Goal: Task Accomplishment & Management: Use online tool/utility

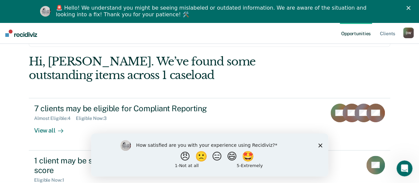
scroll to position [52, 0]
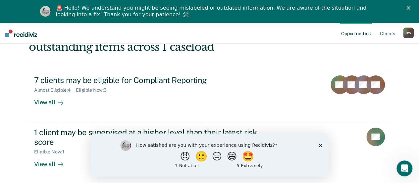
click at [321, 144] on polygon "Close survey" at bounding box center [320, 145] width 4 height 4
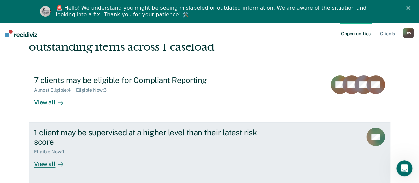
click at [60, 161] on icon at bounding box center [60, 163] width 5 height 5
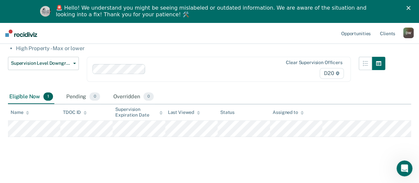
scroll to position [86, 0]
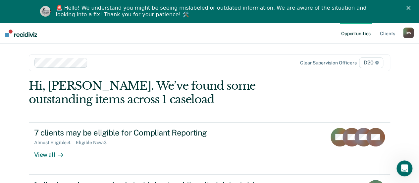
click at [411, 8] on polygon "Close" at bounding box center [409, 8] width 4 height 4
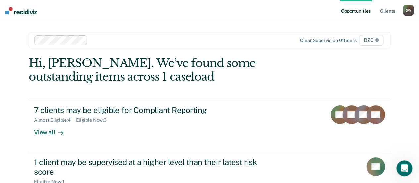
scroll to position [30, 0]
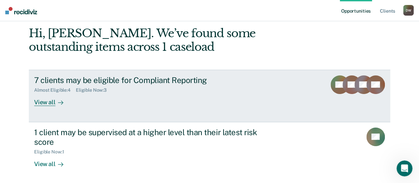
click at [48, 102] on div "View all" at bounding box center [52, 99] width 37 height 13
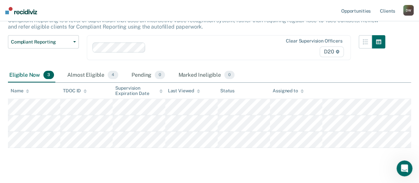
scroll to position [60, 0]
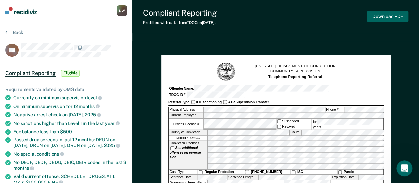
click at [380, 17] on button "Download PDF" at bounding box center [387, 16] width 41 height 11
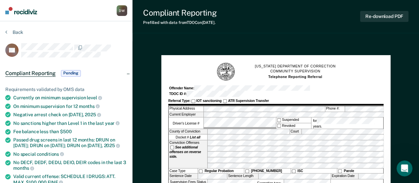
click at [7, 35] on div "Back" at bounding box center [66, 36] width 122 height 14
click at [7, 33] on icon at bounding box center [6, 31] width 2 height 5
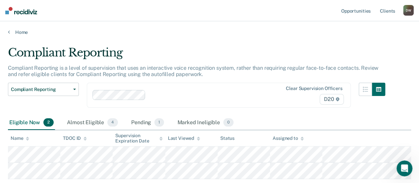
scroll to position [43, 0]
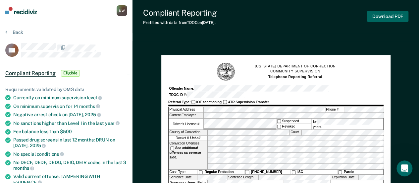
click at [386, 21] on button "Download PDF" at bounding box center [387, 16] width 41 height 11
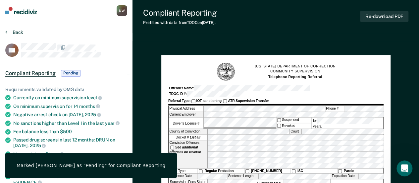
click at [11, 31] on button "Back" at bounding box center [14, 32] width 18 height 6
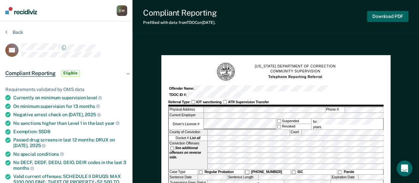
click at [377, 20] on button "Download PDF" at bounding box center [387, 16] width 41 height 11
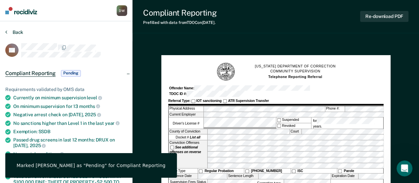
click at [15, 32] on button "Back" at bounding box center [14, 32] width 18 height 6
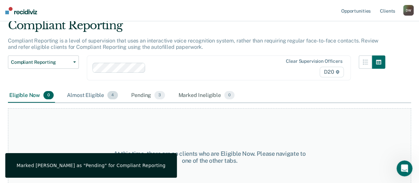
click at [95, 91] on div "Almost Eligible 4" at bounding box center [93, 95] width 54 height 15
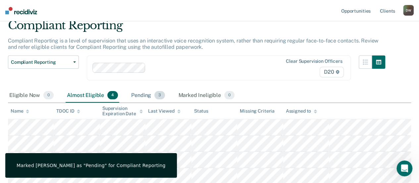
click at [132, 95] on div "Pending 3" at bounding box center [148, 95] width 36 height 15
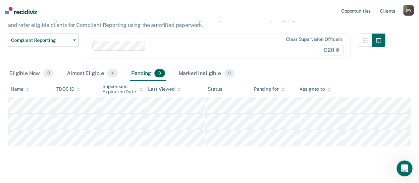
scroll to position [60, 0]
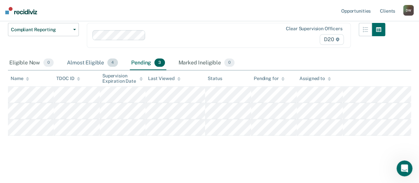
click at [90, 63] on div "Almost Eligible 4" at bounding box center [93, 63] width 54 height 15
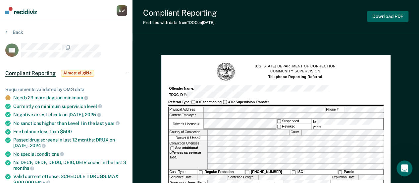
click at [383, 20] on button "Download PDF" at bounding box center [387, 16] width 41 height 11
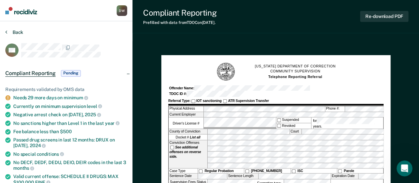
click at [17, 31] on button "Back" at bounding box center [14, 32] width 18 height 6
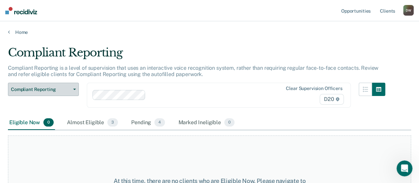
scroll to position [49, 0]
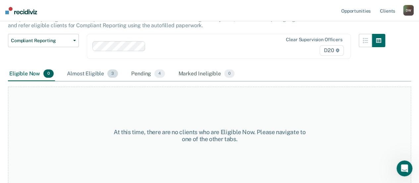
click at [92, 75] on div "Almost Eligible 3" at bounding box center [93, 74] width 54 height 15
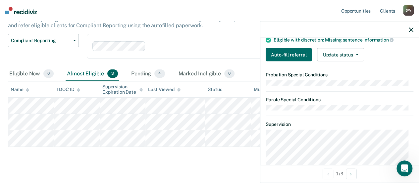
scroll to position [166, 0]
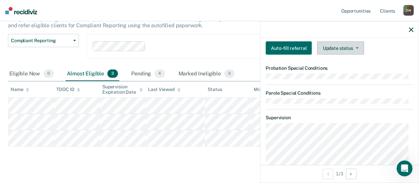
click at [348, 44] on button "Update status" at bounding box center [340, 47] width 47 height 13
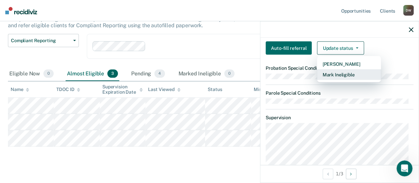
click at [344, 76] on button "Mark Ineligible" at bounding box center [349, 74] width 64 height 11
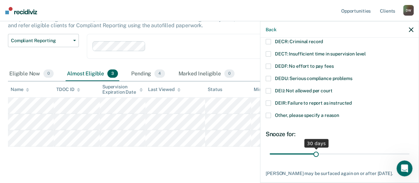
scroll to position [97, 0]
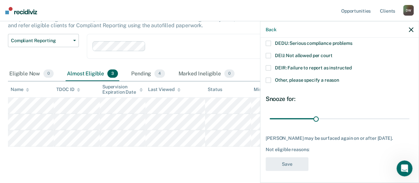
click at [411, 31] on icon "button" at bounding box center [411, 29] width 5 height 5
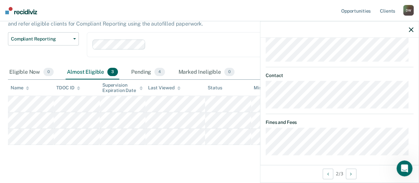
scroll to position [44, 0]
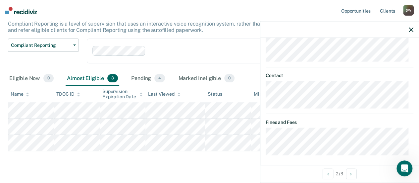
click at [177, 170] on div "Compliant Reporting Compliant Reporting is a level of supervision that uses an …" at bounding box center [209, 86] width 403 height 168
click at [411, 30] on icon "button" at bounding box center [411, 29] width 5 height 5
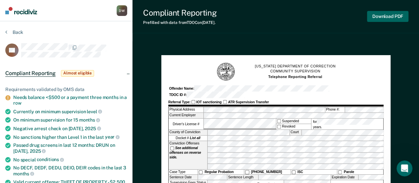
click at [394, 11] on button "Download PDF" at bounding box center [387, 16] width 41 height 11
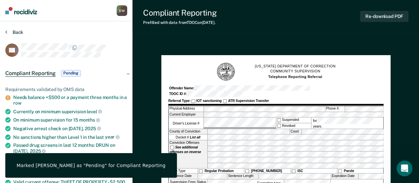
click at [15, 32] on button "Back" at bounding box center [14, 32] width 18 height 6
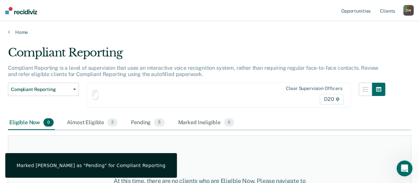
scroll to position [44, 0]
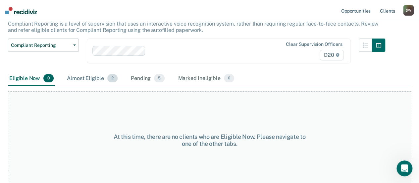
click at [76, 81] on div "Almost Eligible 2" at bounding box center [92, 78] width 53 height 15
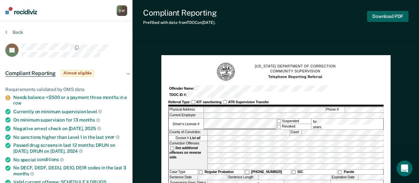
click at [387, 14] on button "Download PDF" at bounding box center [387, 16] width 41 height 11
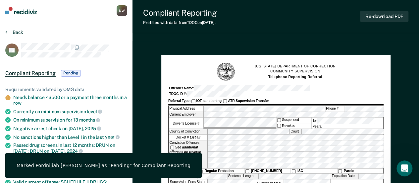
click at [14, 33] on button "Back" at bounding box center [14, 32] width 18 height 6
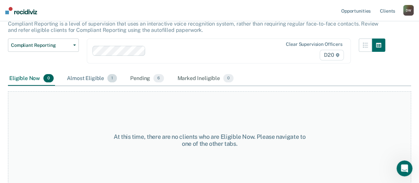
click at [89, 82] on div "Almost Eligible 1" at bounding box center [92, 78] width 53 height 15
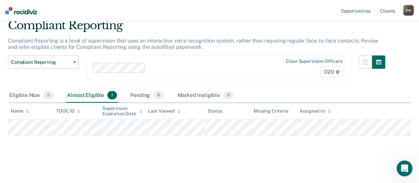
scroll to position [0, 0]
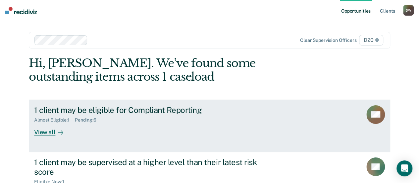
scroll to position [30, 0]
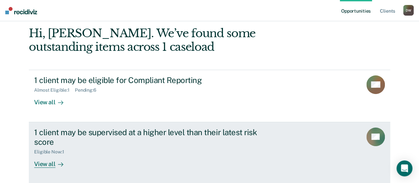
click at [152, 147] on div "Eligible Now : 1" at bounding box center [150, 150] width 233 height 8
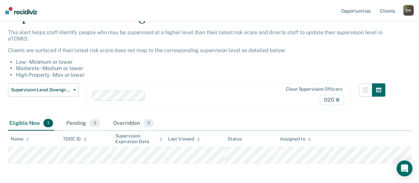
scroll to position [63, 0]
